Goal: Task Accomplishment & Management: Manage account settings

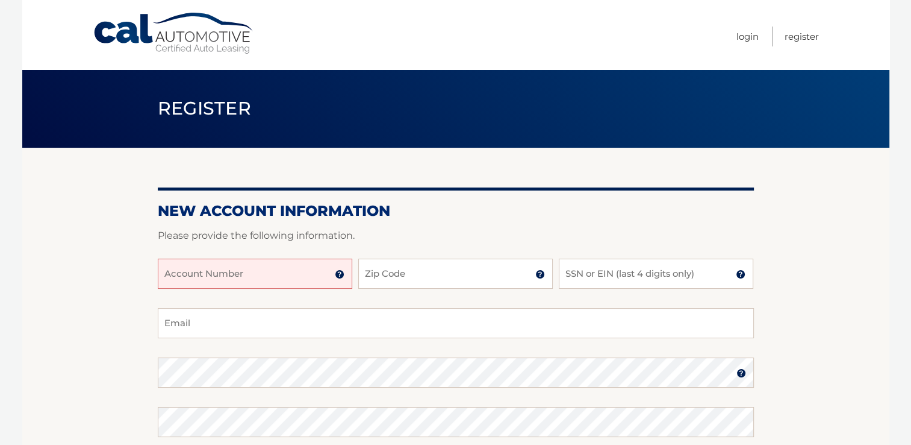
click at [137, 34] on link "Cal Automotive" at bounding box center [174, 33] width 163 height 43
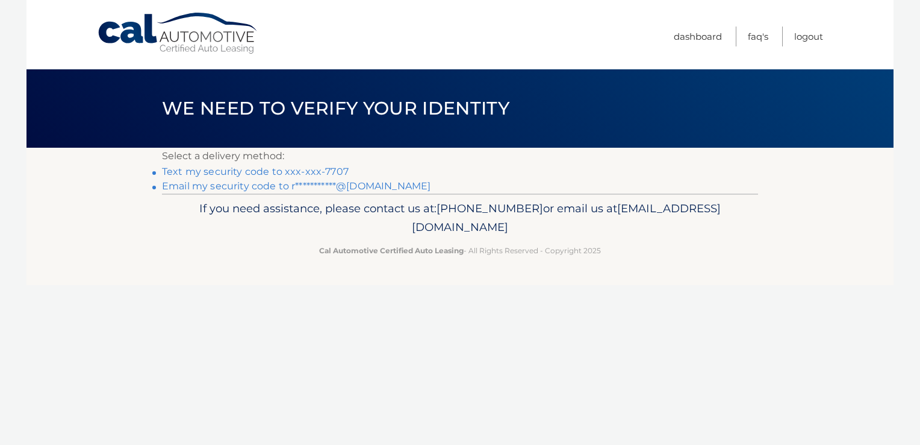
click at [267, 176] on link "Text my security code to xxx-xxx-7707" at bounding box center [255, 171] width 187 height 11
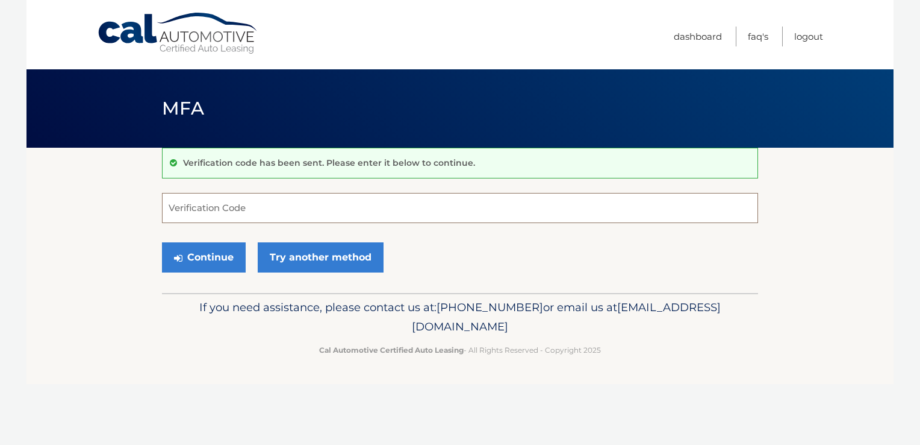
click at [254, 206] on input "Verification Code" at bounding box center [460, 208] width 596 height 30
type input "315010"
click at [195, 258] on button "Continue" at bounding box center [204, 257] width 84 height 30
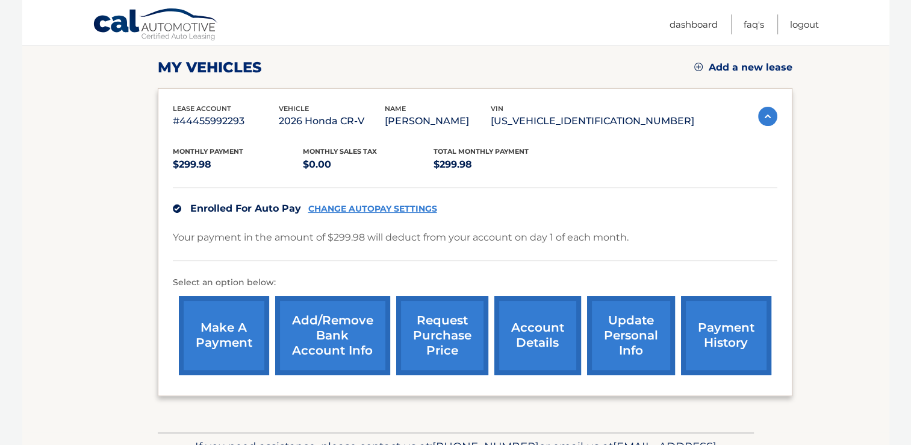
scroll to position [165, 0]
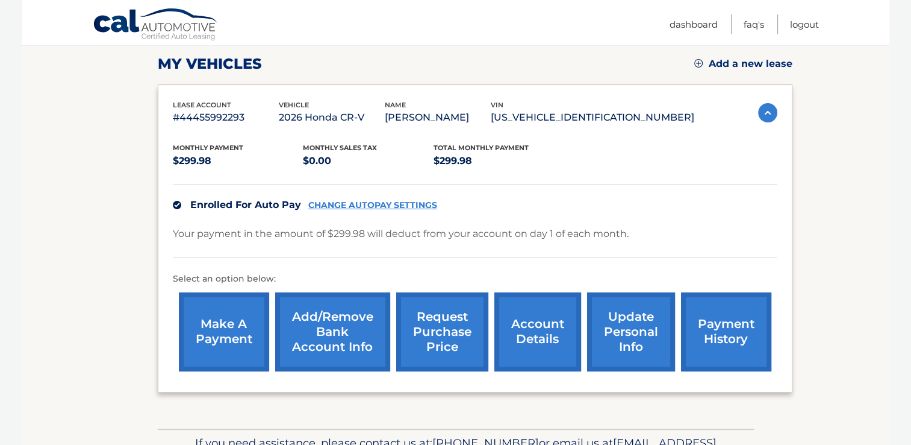
drag, startPoint x: 911, startPoint y: 170, endPoint x: 916, endPoint y: 248, distance: 78.5
click at [911, 248] on html "Cal Automotive Menu Dashboard FAQ's Logout" at bounding box center [455, 57] width 911 height 445
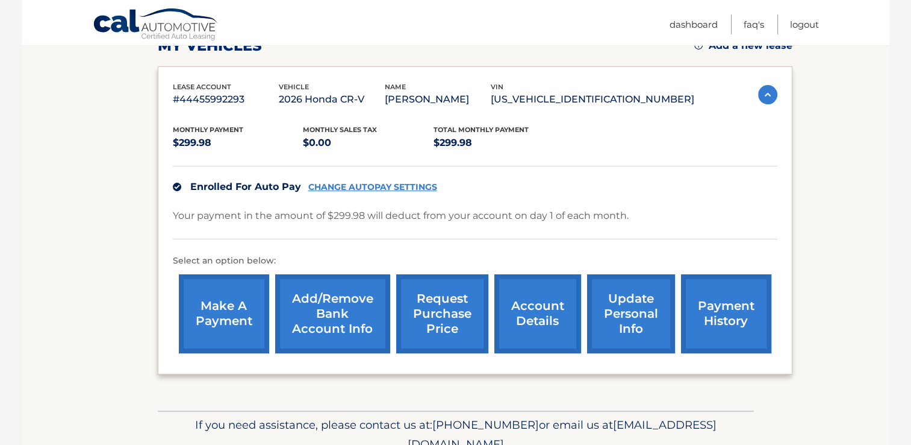
scroll to position [21, 0]
